Goal: Information Seeking & Learning: Learn about a topic

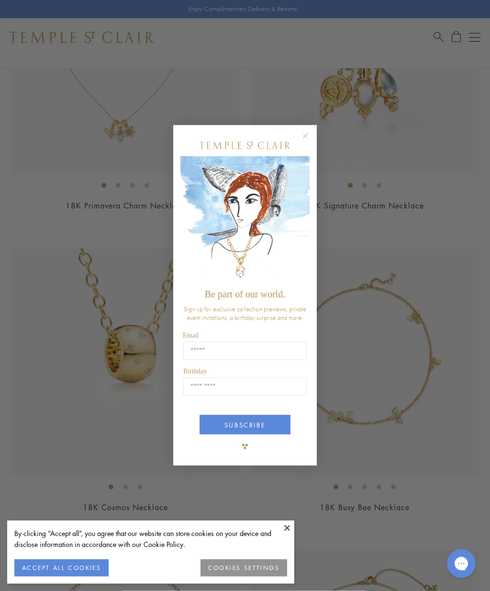
scroll to position [531, 0]
click at [316, 154] on form "Be part of our world. Sign up for exclusive collection previews, private event …" at bounding box center [244, 295] width 143 height 341
click at [308, 139] on icon "Close dialog" at bounding box center [305, 136] width 5 height 5
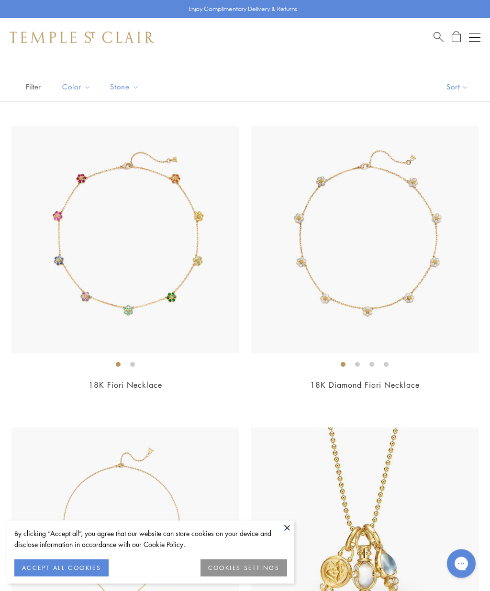
scroll to position [0, 0]
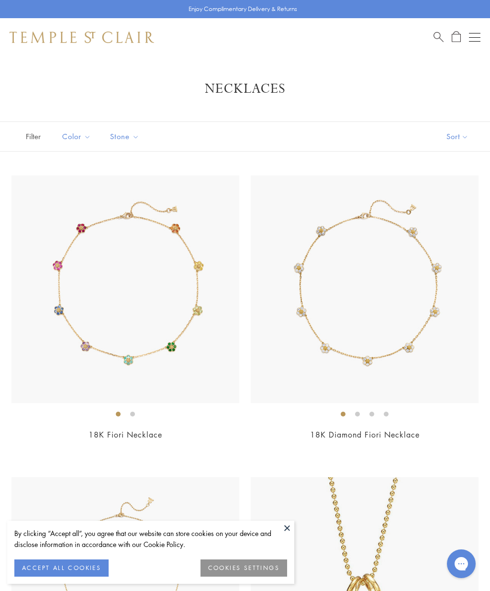
click at [476, 35] on button "Open navigation" at bounding box center [474, 37] width 11 height 11
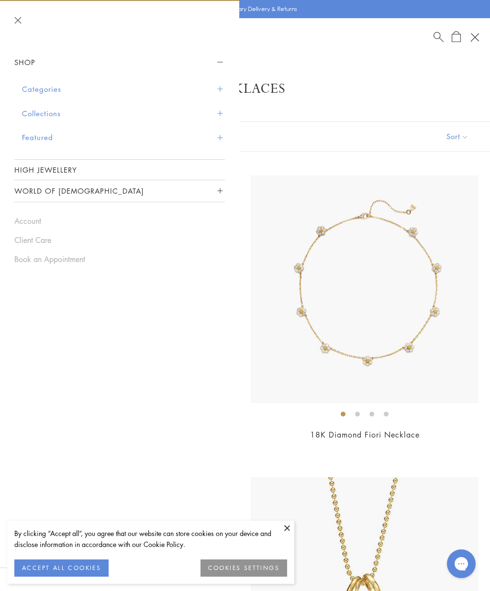
click at [60, 88] on button "Categories" at bounding box center [123, 89] width 203 height 24
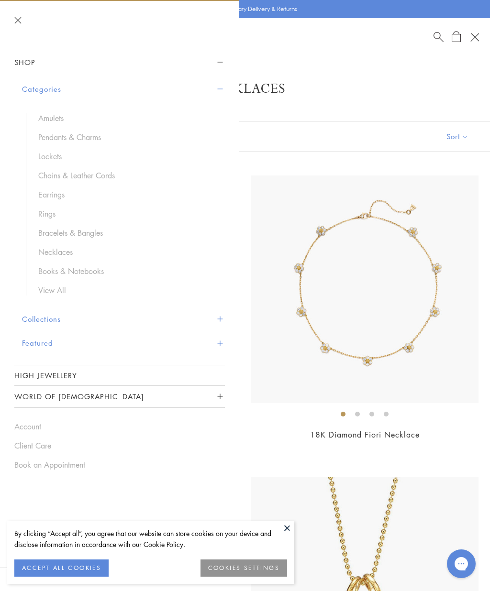
click at [105, 176] on link "Chains & Leather Cords" at bounding box center [126, 175] width 177 height 11
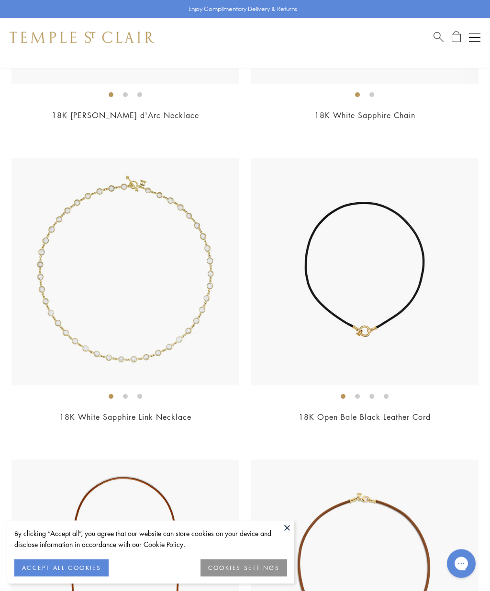
scroll to position [2130, 0]
click at [104, 412] on link "18K White Sapphire Link Necklace" at bounding box center [125, 417] width 132 height 11
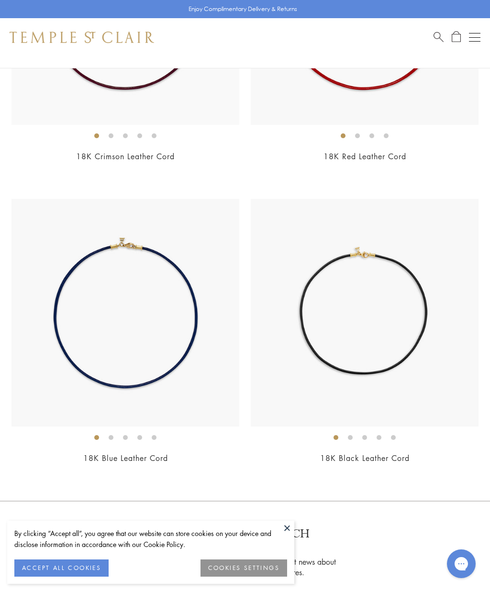
scroll to position [2987, 0]
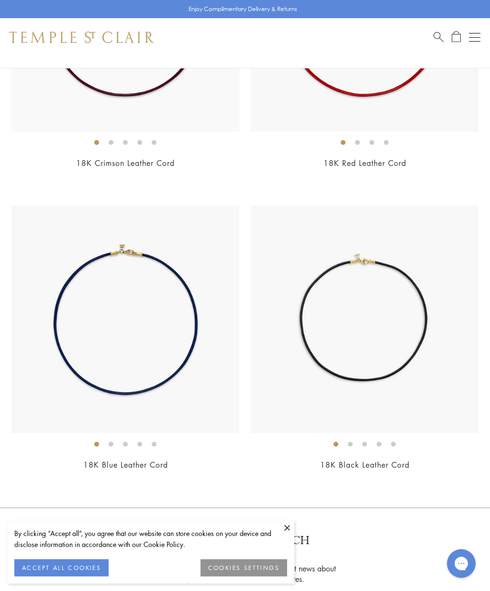
click at [415, 372] on img at bounding box center [365, 320] width 228 height 228
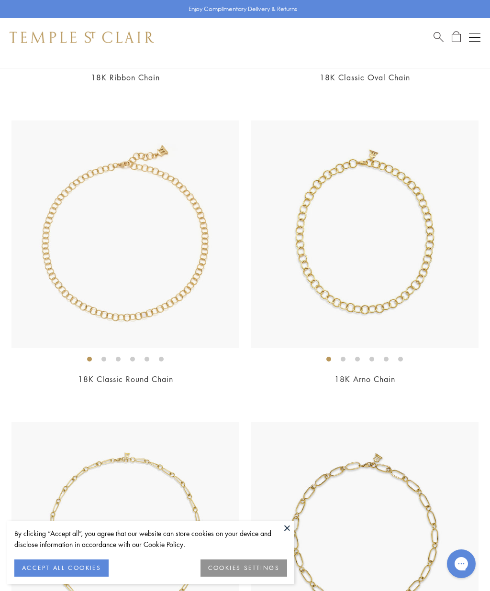
scroll to position [959, 0]
click at [422, 265] on img at bounding box center [365, 235] width 228 height 228
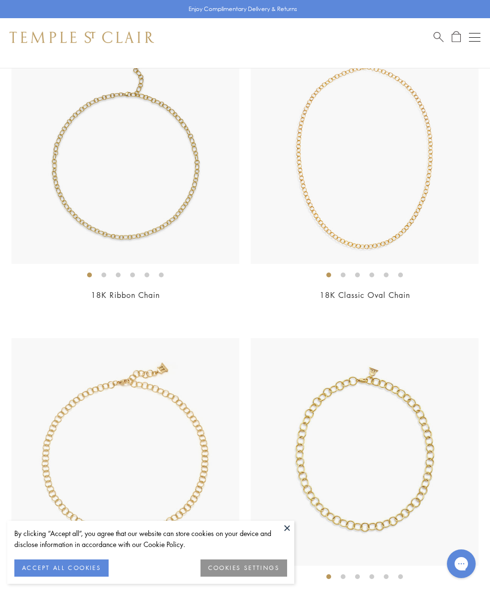
scroll to position [742, 0]
click at [412, 177] on img at bounding box center [365, 151] width 228 height 228
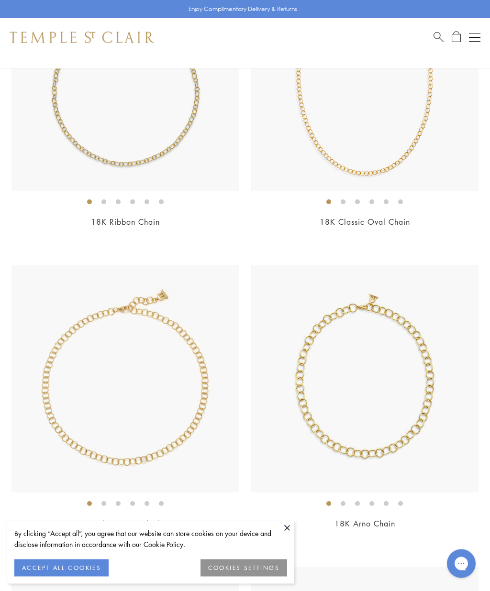
scroll to position [816, 0]
click at [392, 392] on img at bounding box center [365, 379] width 228 height 228
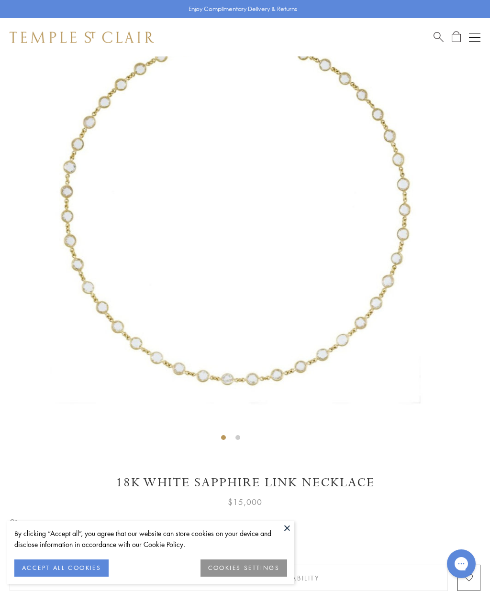
scroll to position [79, 0]
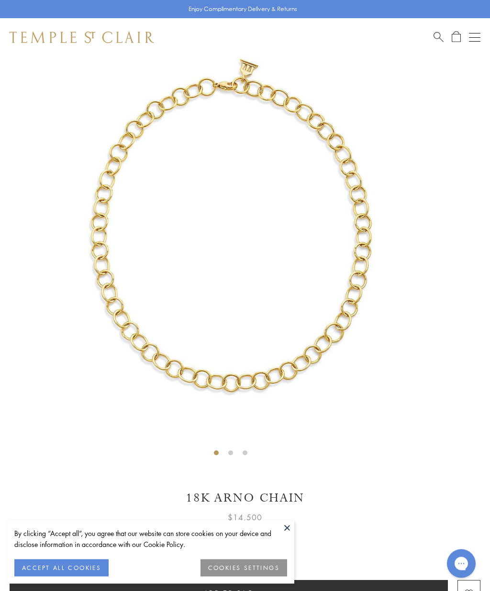
scroll to position [56, 0]
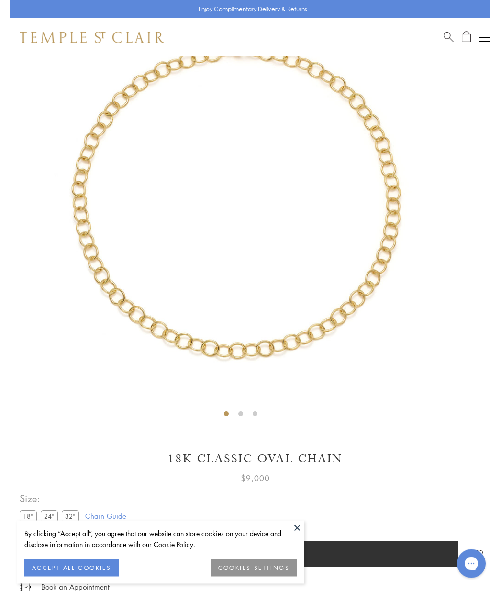
scroll to position [96, 0]
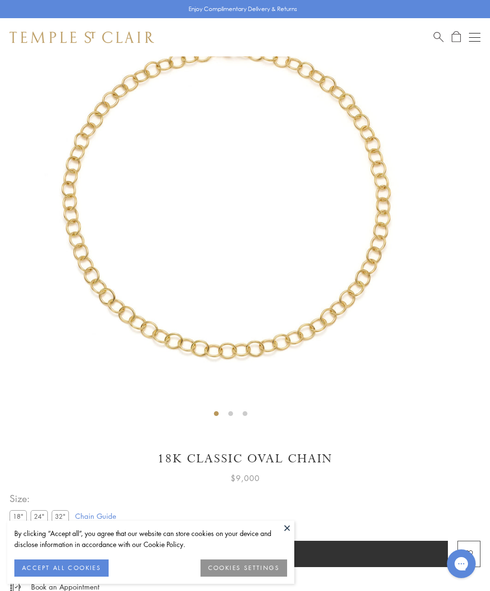
click at [61, 516] on label "32"" at bounding box center [60, 516] width 17 height 12
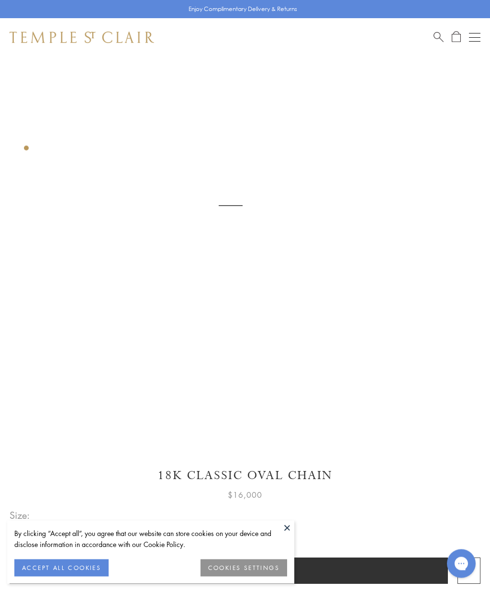
scroll to position [60, 0]
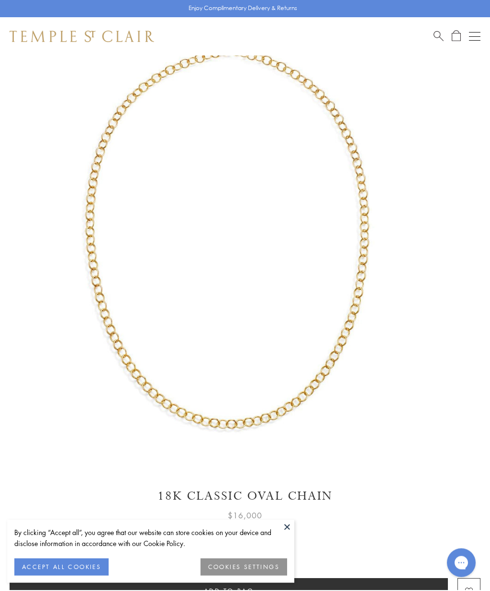
scroll to position [137, 0]
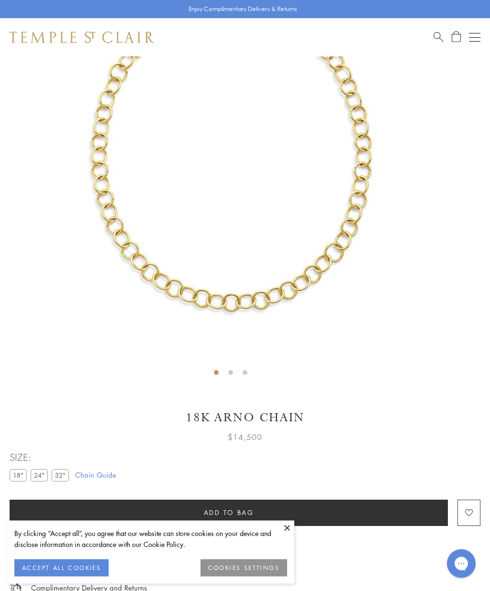
scroll to position [137, 0]
click at [63, 475] on label "32"" at bounding box center [60, 475] width 17 height 12
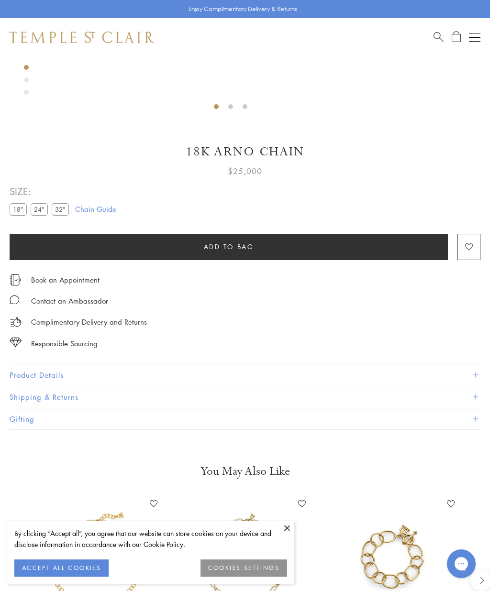
scroll to position [403, 0]
click at [50, 372] on button "Product Details" at bounding box center [245, 375] width 471 height 22
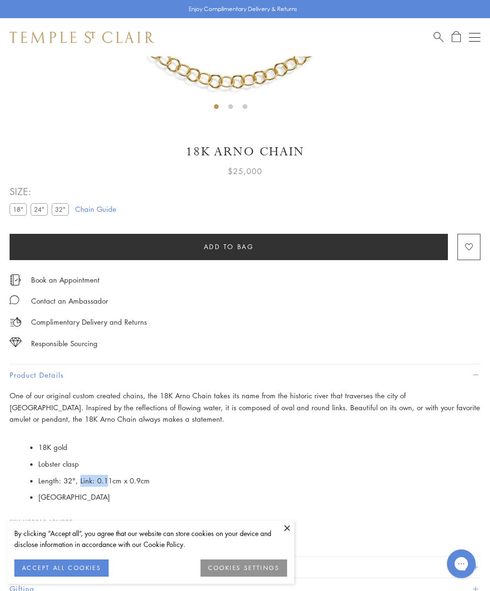
click at [211, 442] on li "18K gold" at bounding box center [259, 447] width 442 height 17
copy span "Length: 32", Link: 0.11cm x 0.9cm"
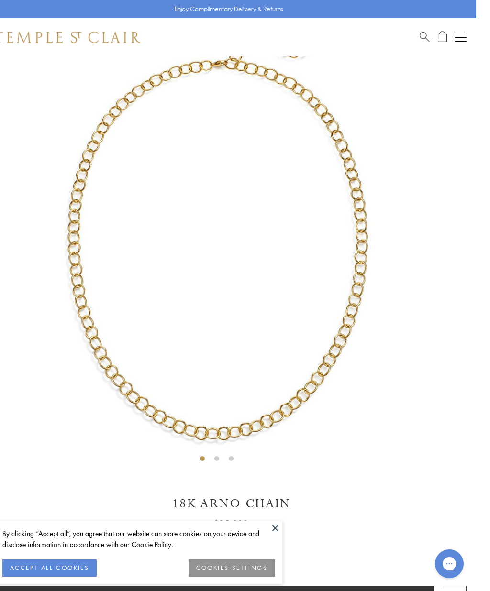
scroll to position [50, 2]
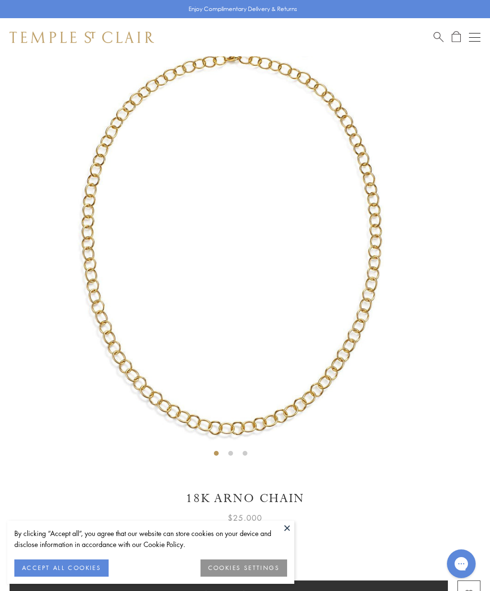
scroll to position [55, 0]
